Goal: Information Seeking & Learning: Learn about a topic

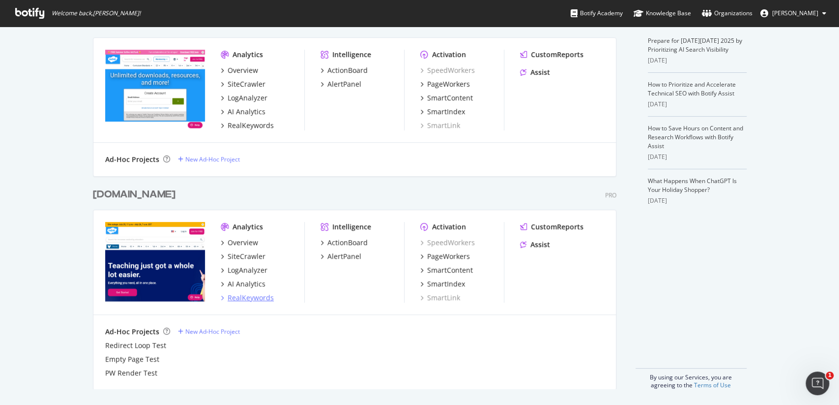
click at [257, 296] on div "RealKeywords" at bounding box center [251, 297] width 46 height 10
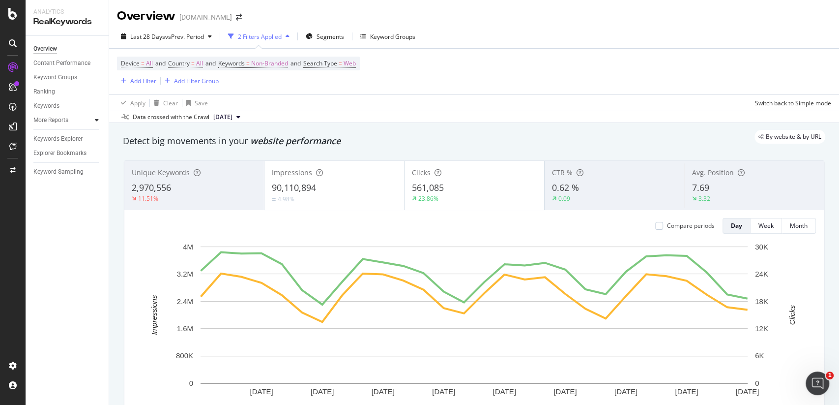
click at [94, 119] on div at bounding box center [97, 120] width 10 height 10
click at [64, 59] on div "Content Performance" at bounding box center [61, 63] width 57 height 10
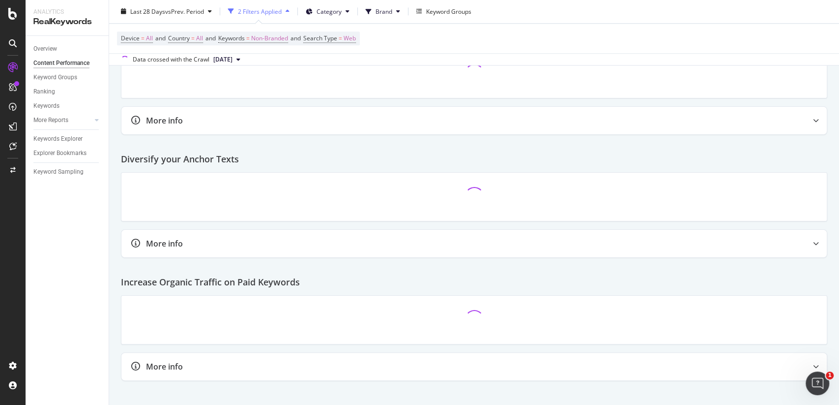
scroll to position [782, 0]
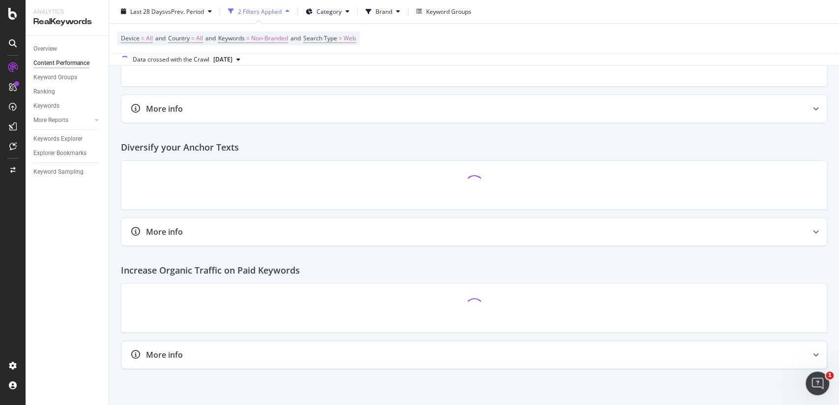
click at [816, 351] on icon at bounding box center [816, 354] width 6 height 6
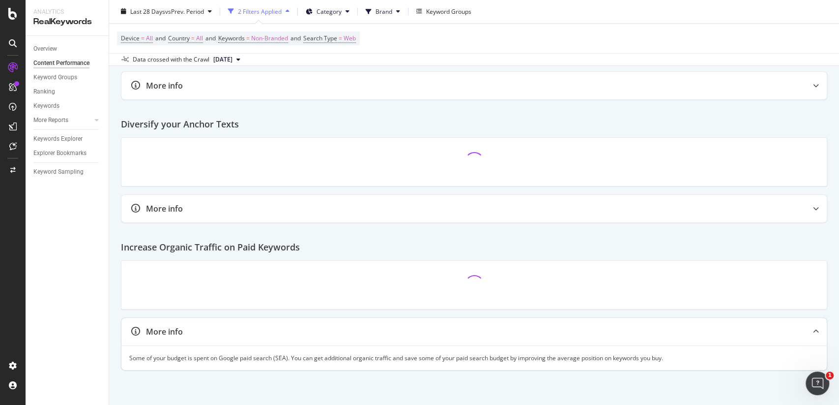
scroll to position [814, 0]
click at [822, 332] on div at bounding box center [816, 332] width 22 height 28
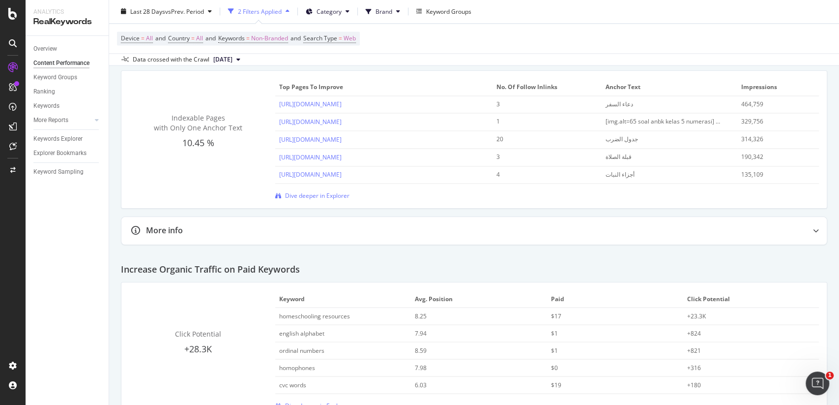
scroll to position [1135, 0]
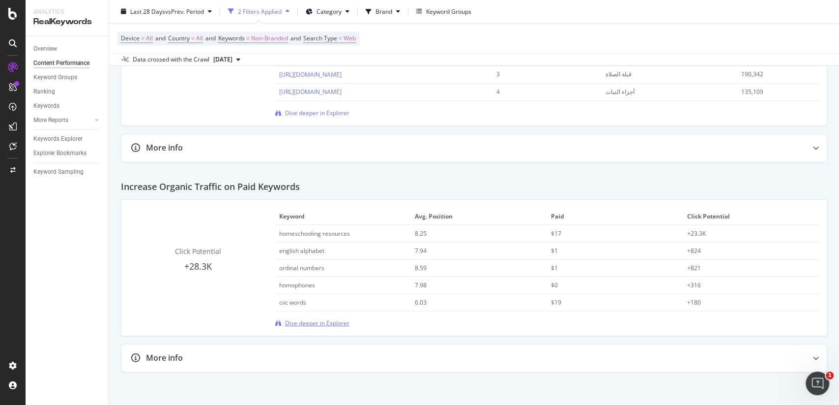
click at [325, 319] on span "Dive deeper in Explorer" at bounding box center [317, 323] width 64 height 8
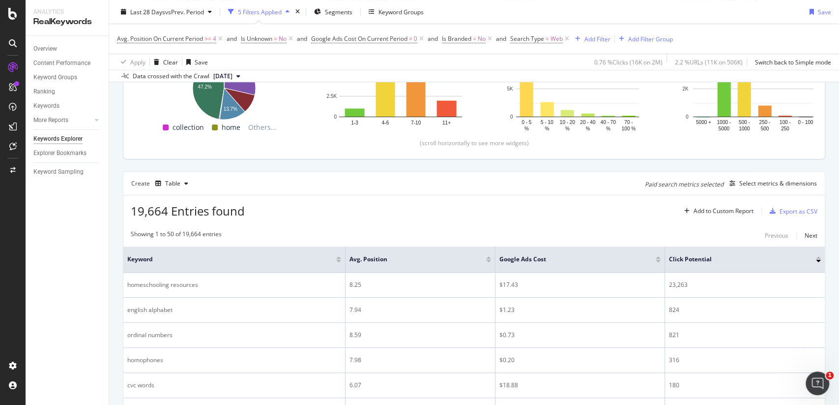
scroll to position [116, 0]
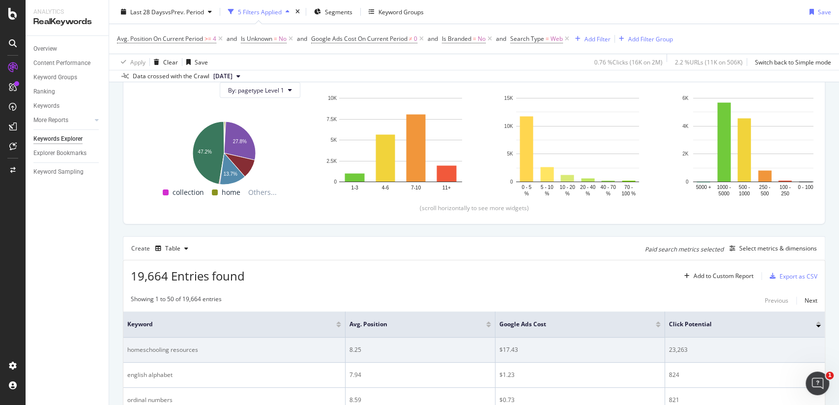
click at [187, 346] on div "homeschooling resources" at bounding box center [234, 349] width 214 height 9
copy div "homeschooling resources"
